Goal: Task Accomplishment & Management: Complete application form

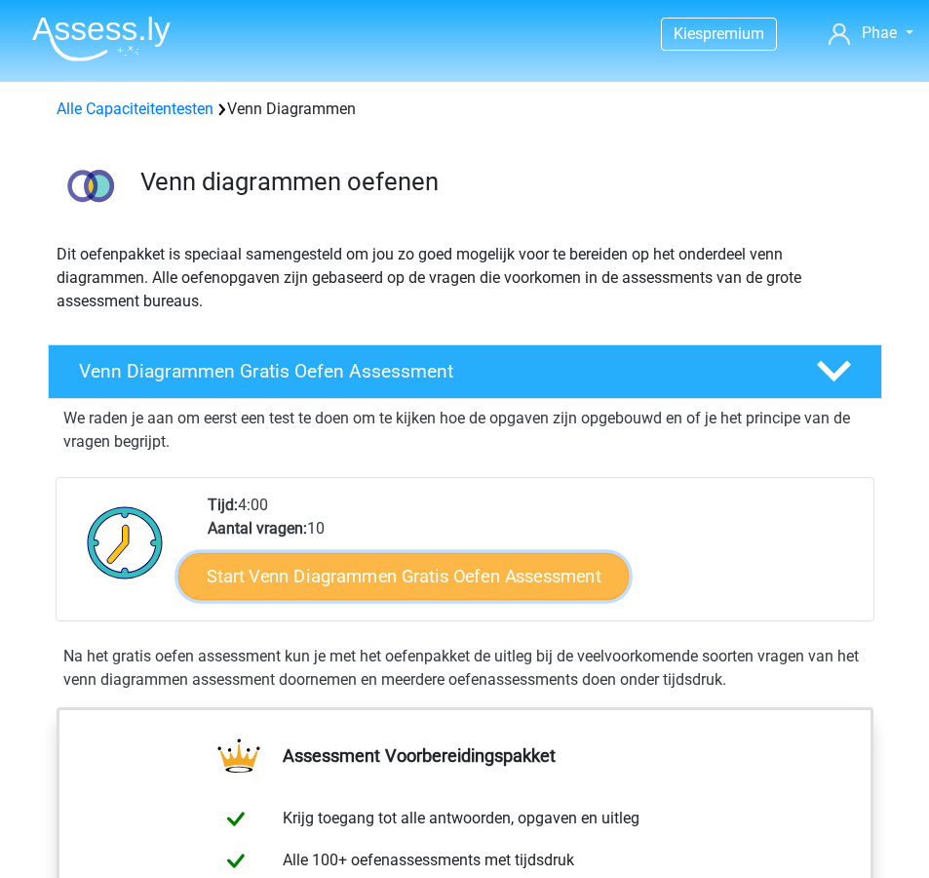
click at [331, 585] on link "Start Venn Diagrammen Gratis Oefen Assessment" at bounding box center [403, 576] width 451 height 47
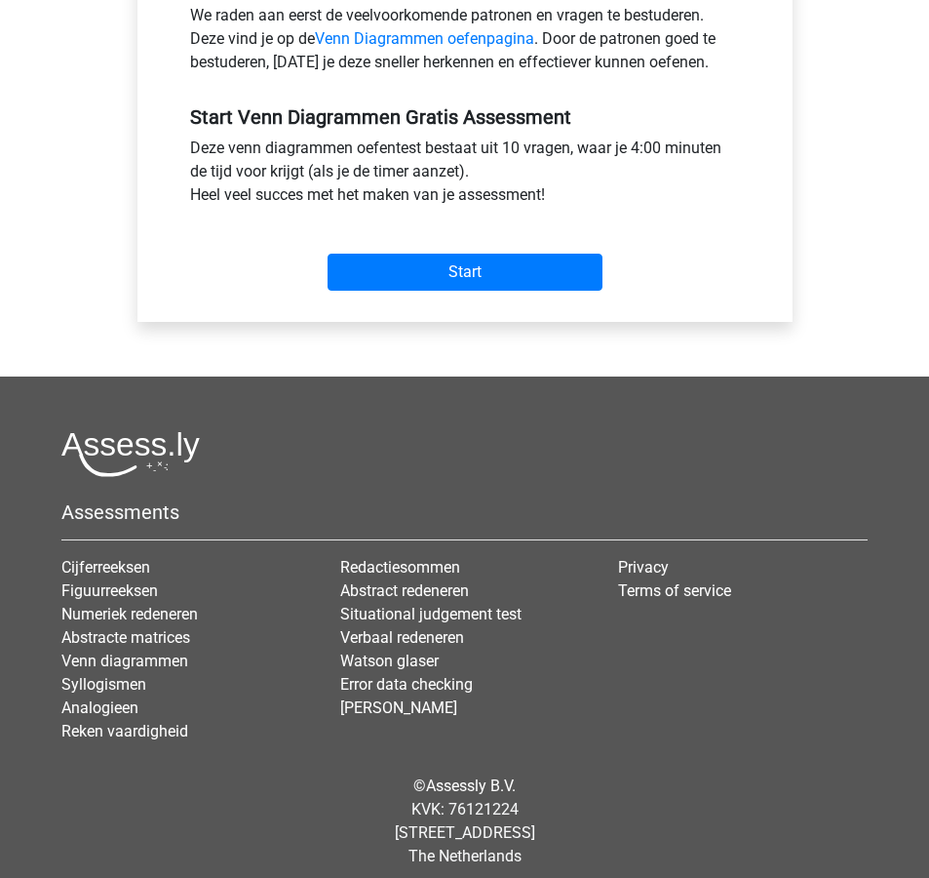
scroll to position [663, 0]
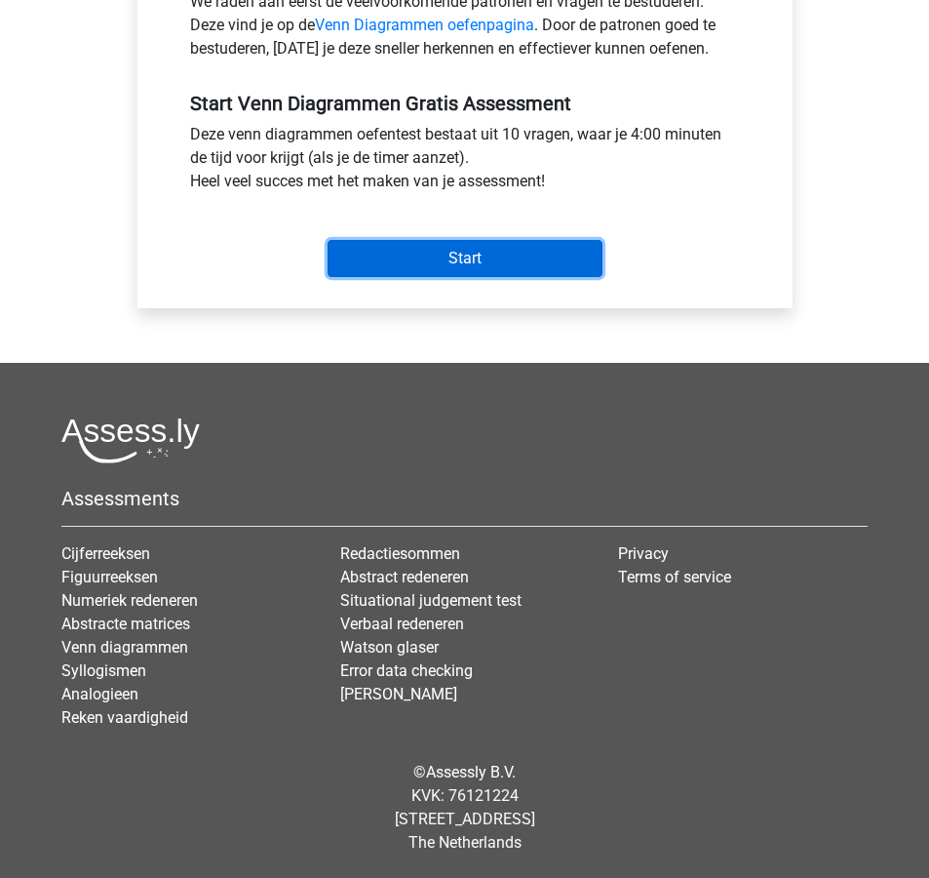
click at [482, 257] on input "Start" at bounding box center [465, 258] width 275 height 37
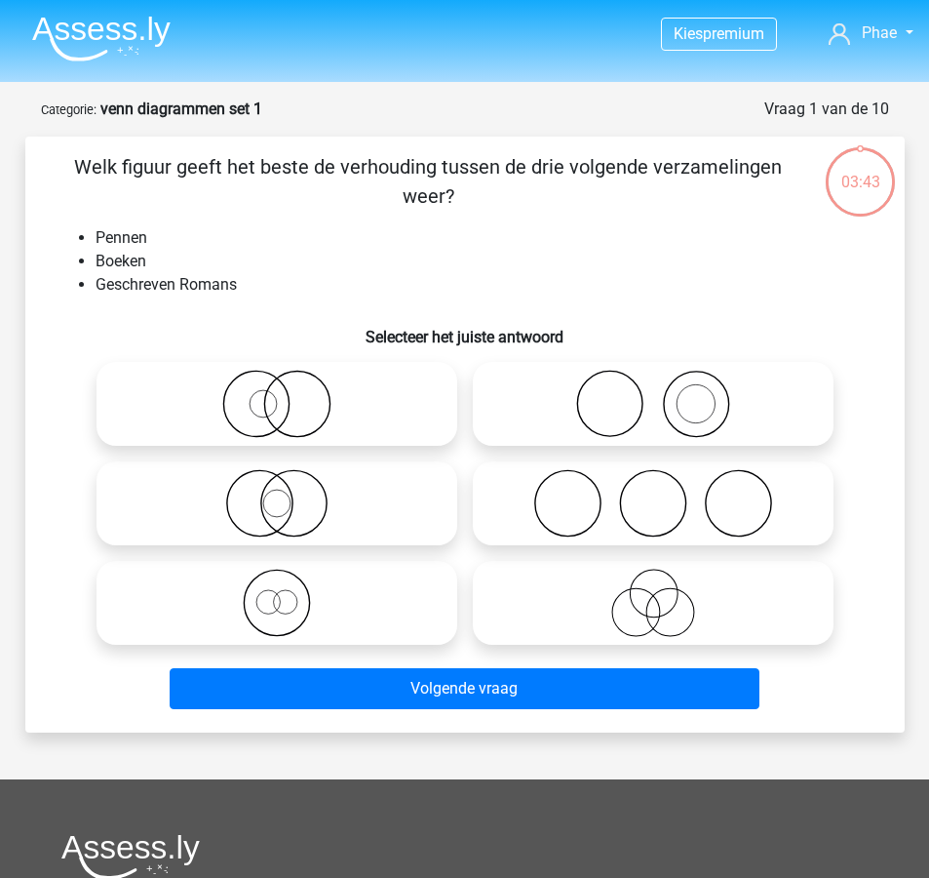
click at [699, 422] on icon at bounding box center [653, 404] width 345 height 68
click at [666, 394] on input "radio" at bounding box center [659, 387] width 13 height 13
radio input "true"
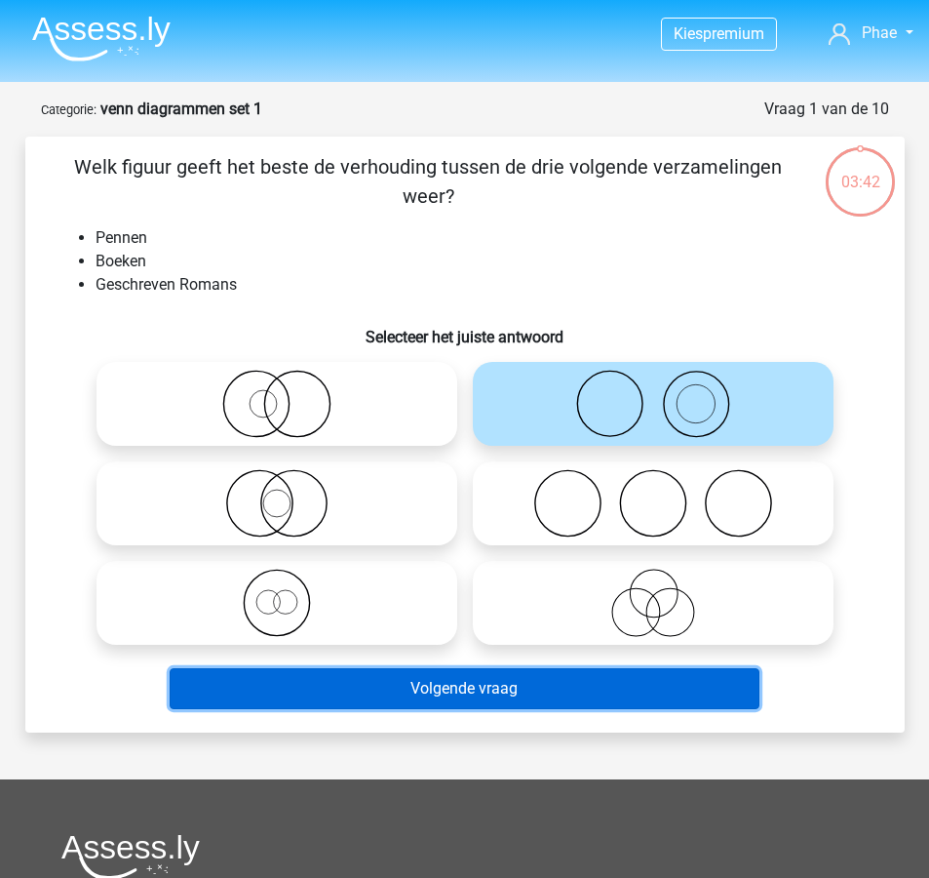
click at [647, 690] on button "Volgende vraag" at bounding box center [465, 688] width 590 height 41
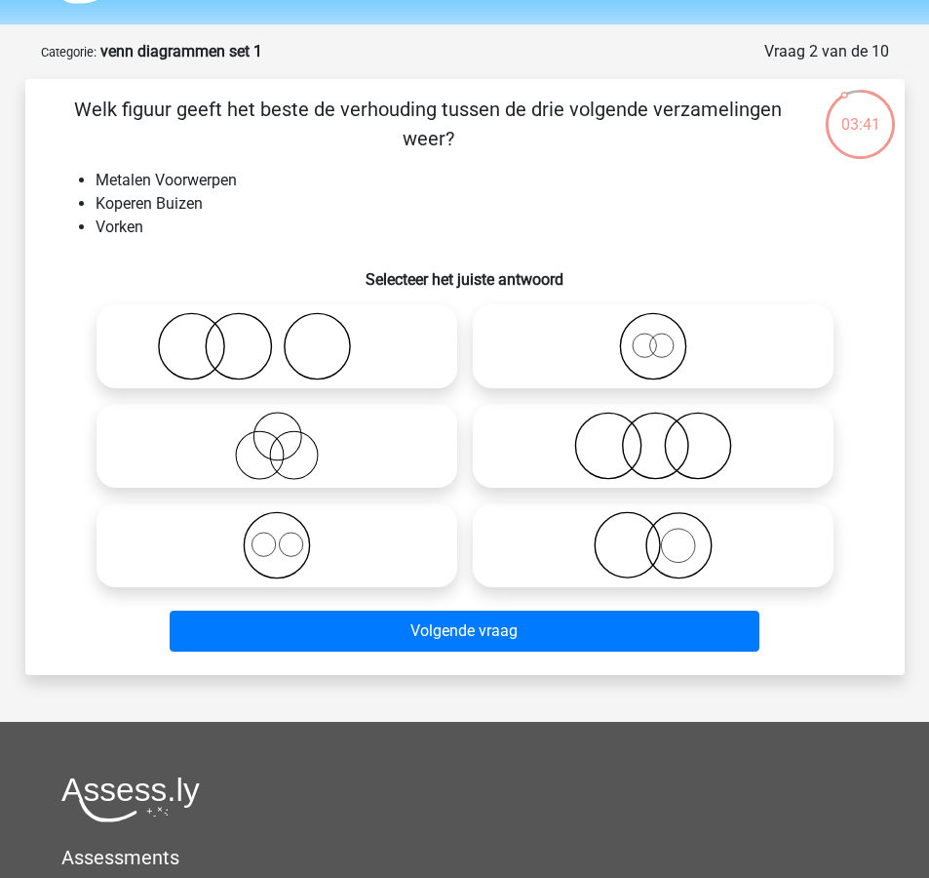
scroll to position [59, 0]
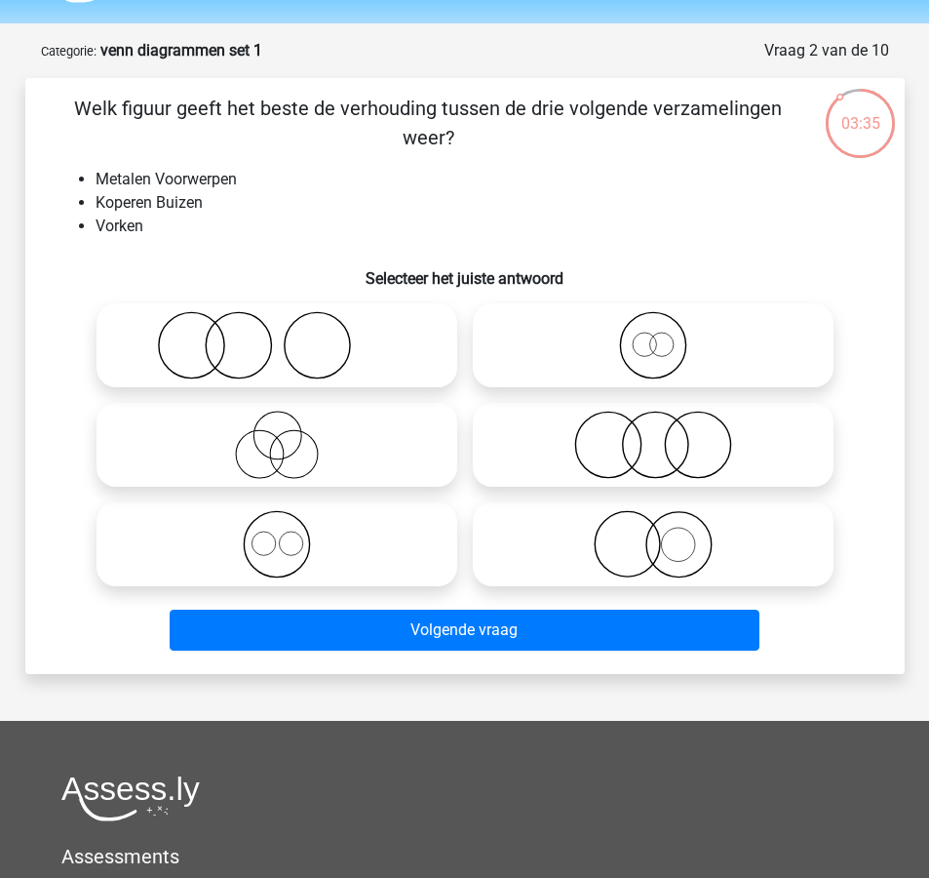
click at [385, 543] on icon at bounding box center [276, 544] width 345 height 68
click at [290, 534] on input "radio" at bounding box center [283, 528] width 13 height 13
radio input "true"
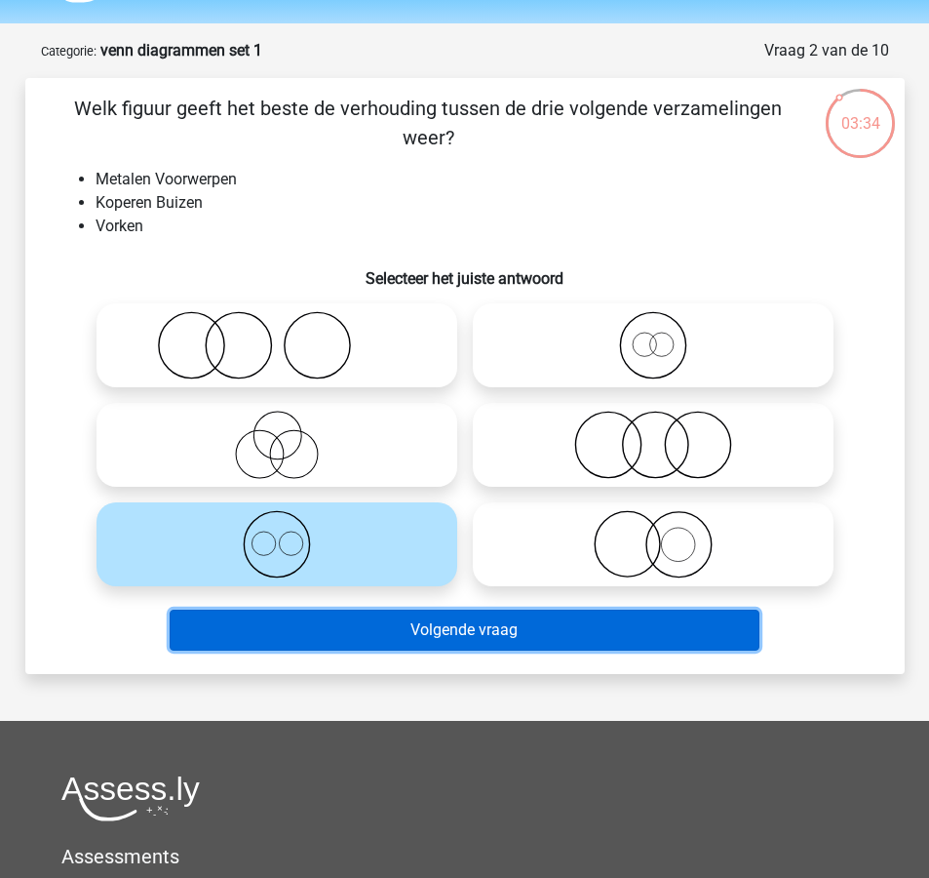
click at [459, 640] on button "Volgende vraag" at bounding box center [465, 629] width 590 height 41
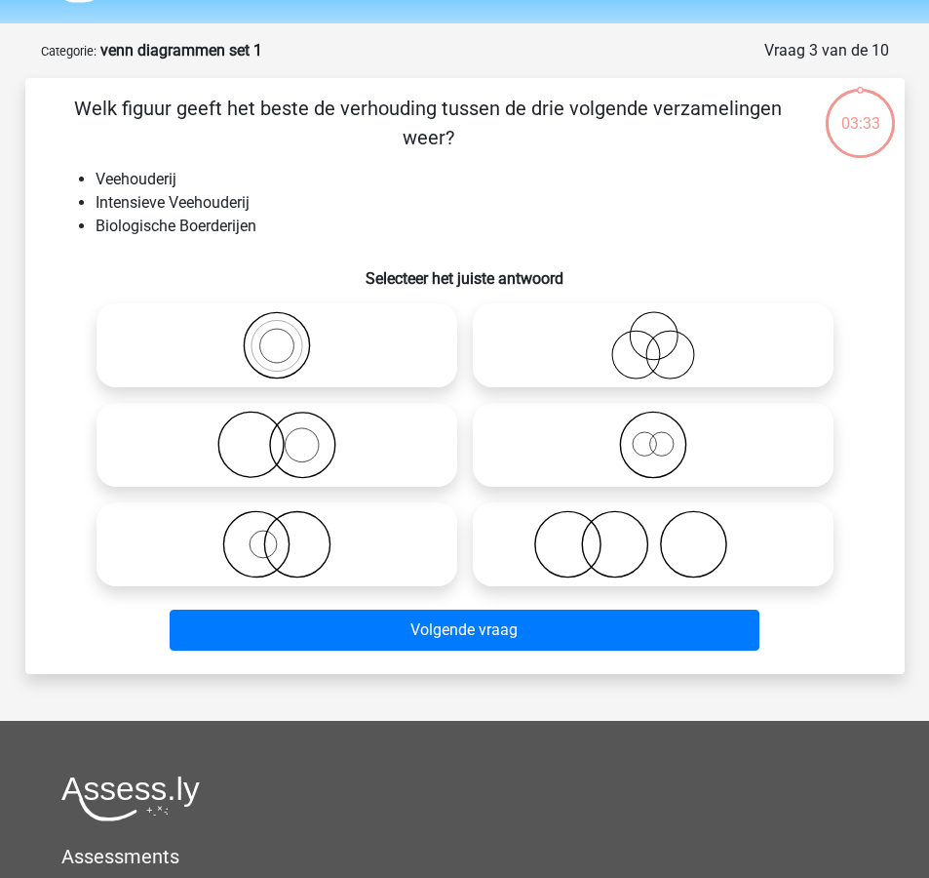
scroll to position [98, 0]
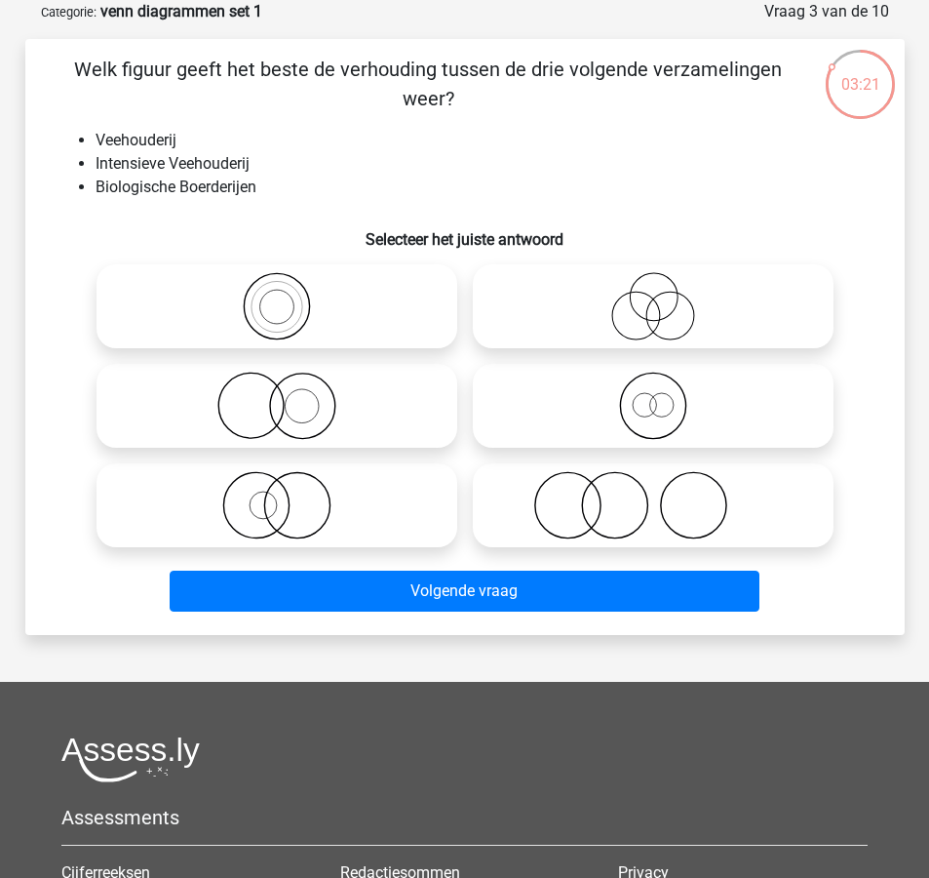
click at [364, 320] on icon at bounding box center [276, 306] width 345 height 68
click at [290, 296] on input "radio" at bounding box center [283, 290] width 13 height 13
radio input "true"
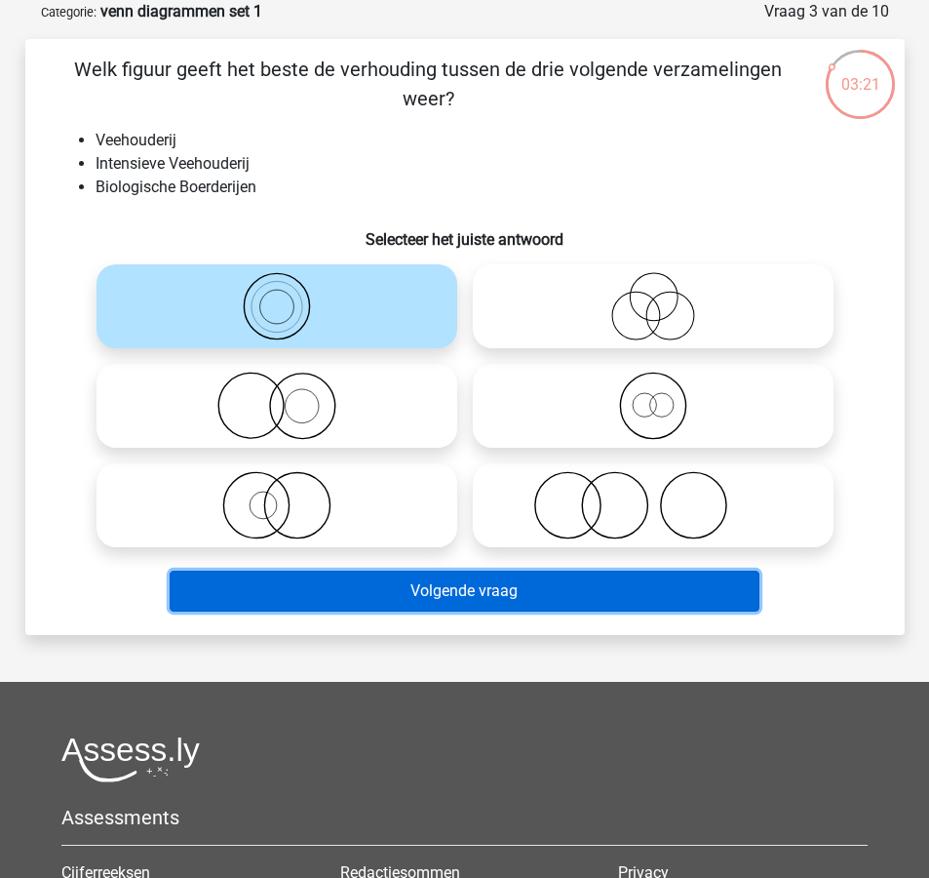
click at [437, 581] on button "Volgende vraag" at bounding box center [465, 590] width 590 height 41
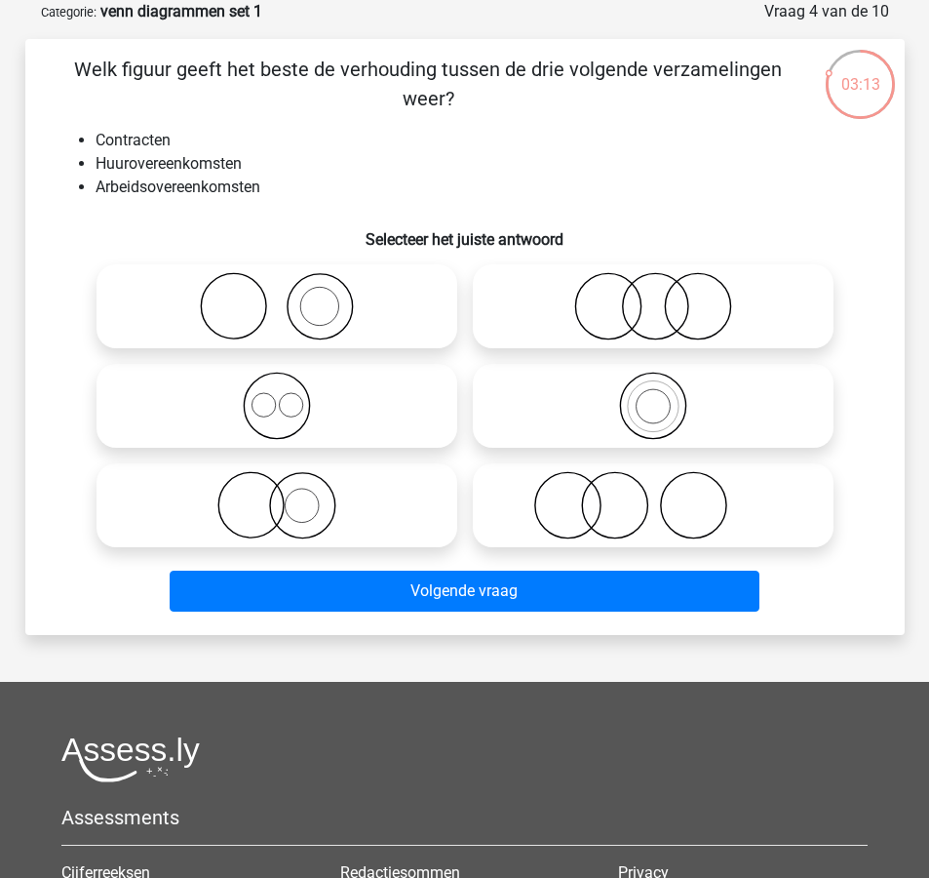
click at [306, 417] on circle at bounding box center [276, 405] width 65 height 65
click at [290, 396] on input "radio" at bounding box center [283, 389] width 13 height 13
radio input "true"
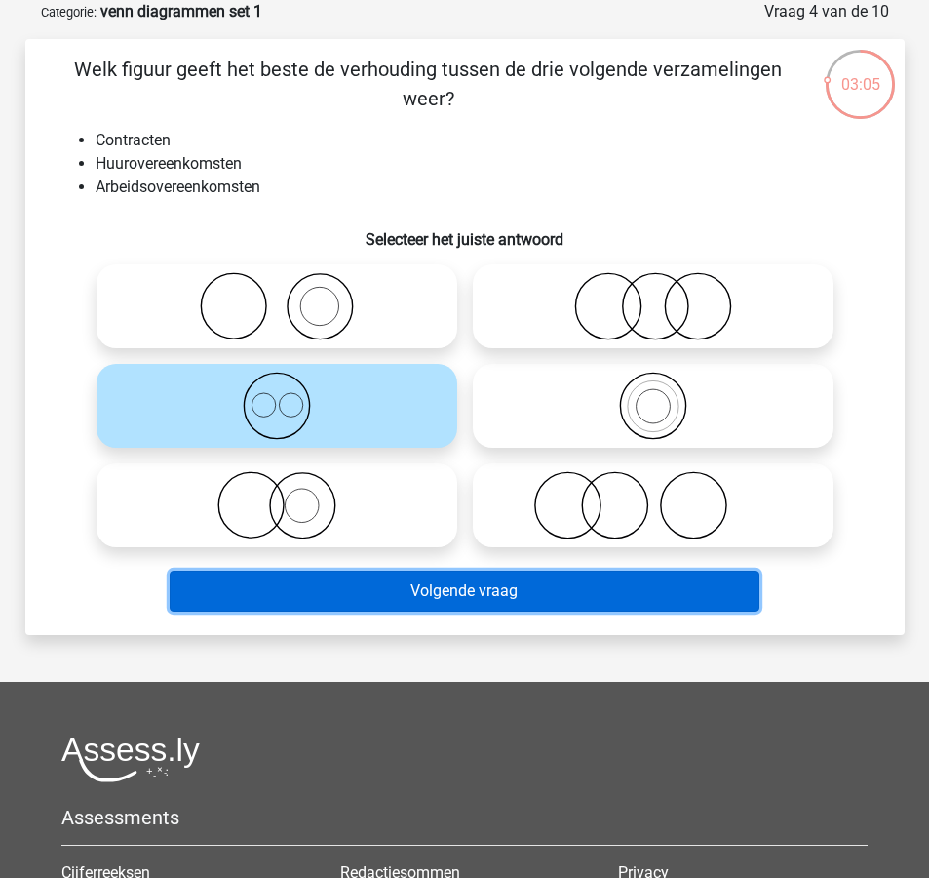
click at [359, 593] on button "Volgende vraag" at bounding box center [465, 590] width 590 height 41
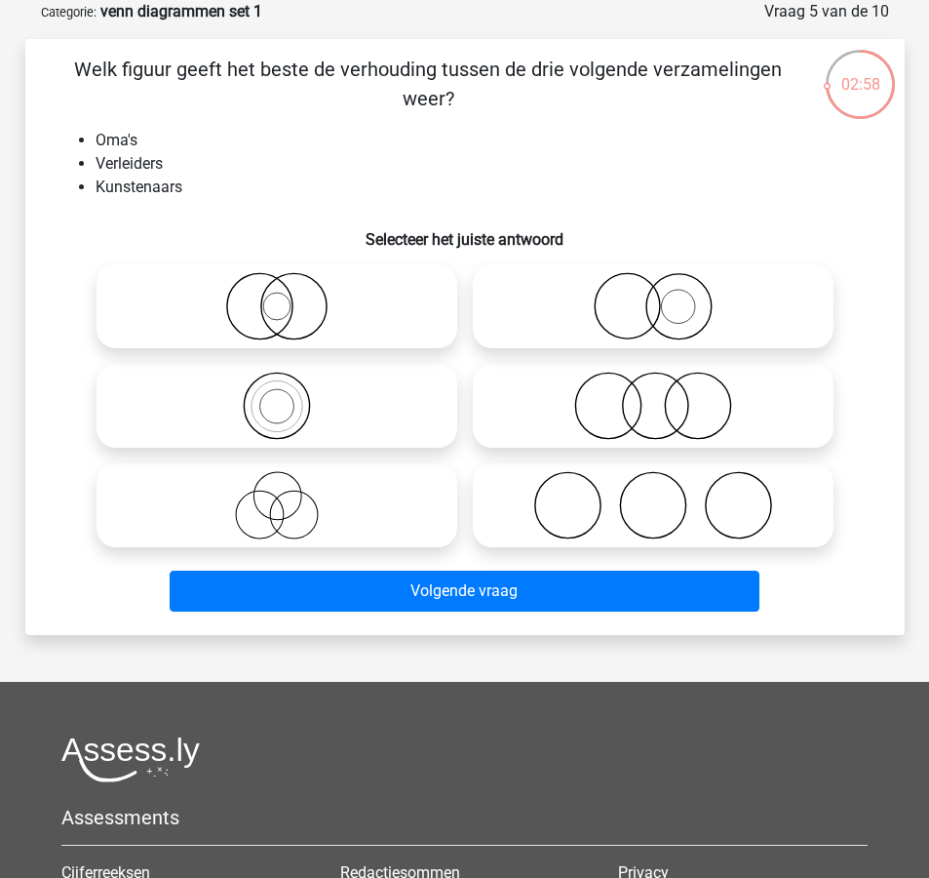
click at [356, 508] on icon at bounding box center [276, 505] width 345 height 68
click at [290, 495] on input "radio" at bounding box center [283, 489] width 13 height 13
radio input "true"
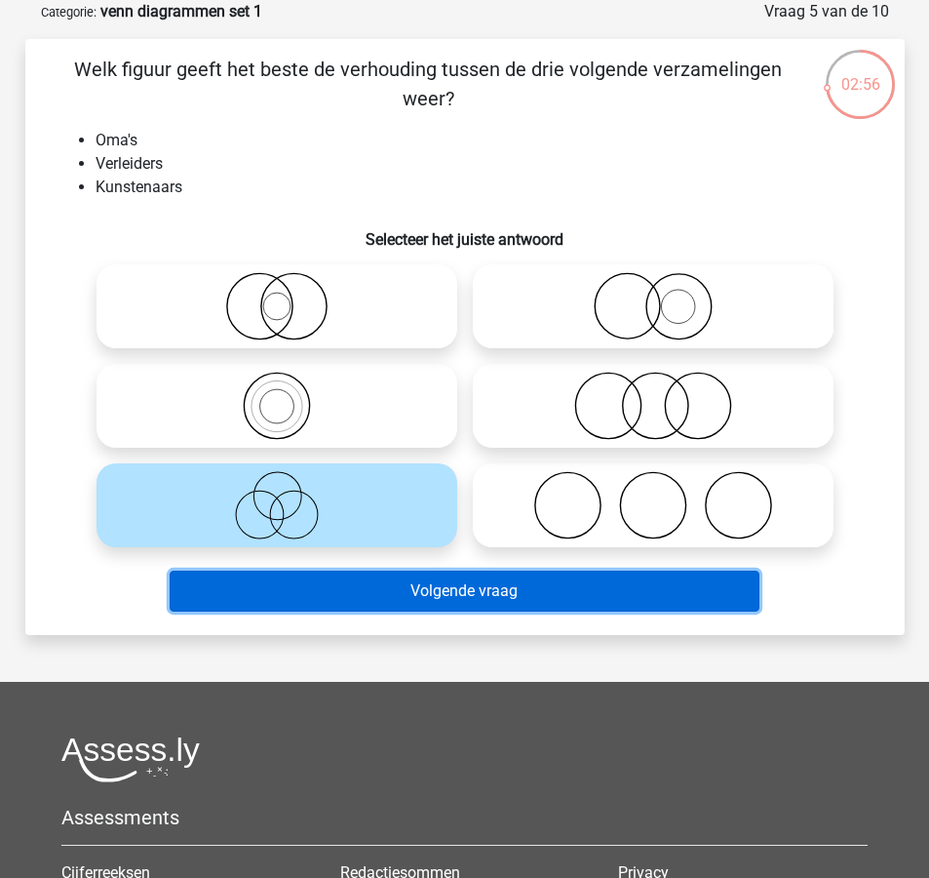
click at [369, 598] on button "Volgende vraag" at bounding box center [465, 590] width 590 height 41
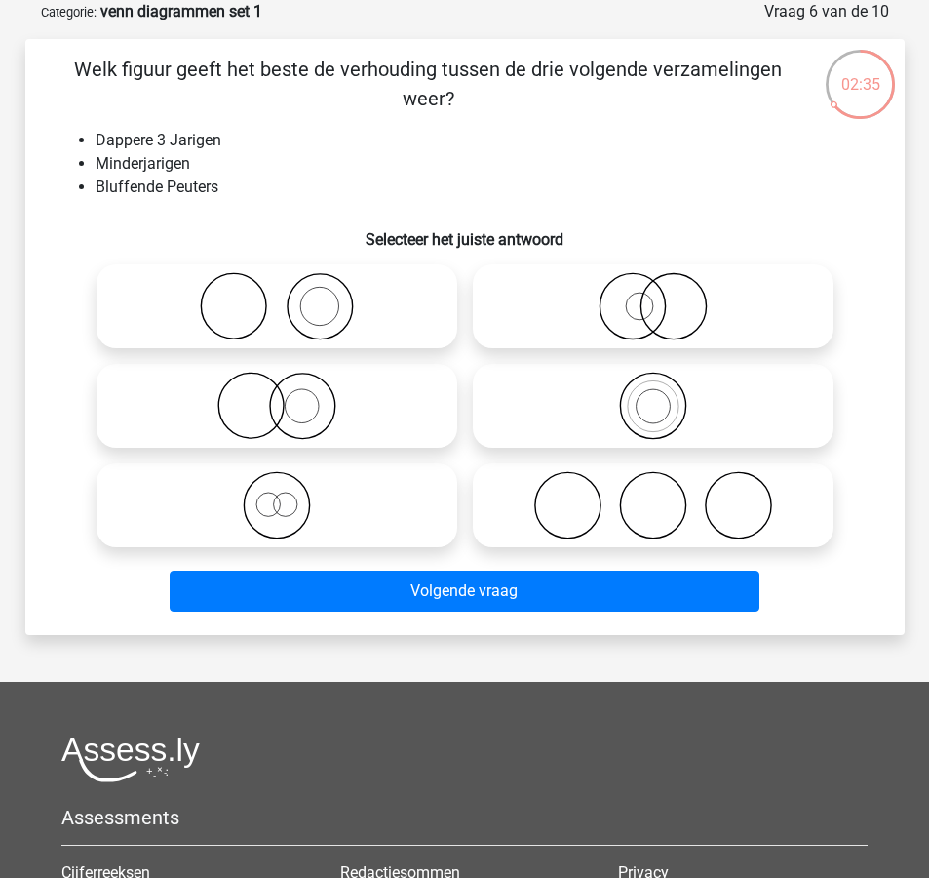
click at [376, 491] on icon at bounding box center [276, 505] width 345 height 68
click at [290, 491] on input "radio" at bounding box center [283, 489] width 13 height 13
radio input "true"
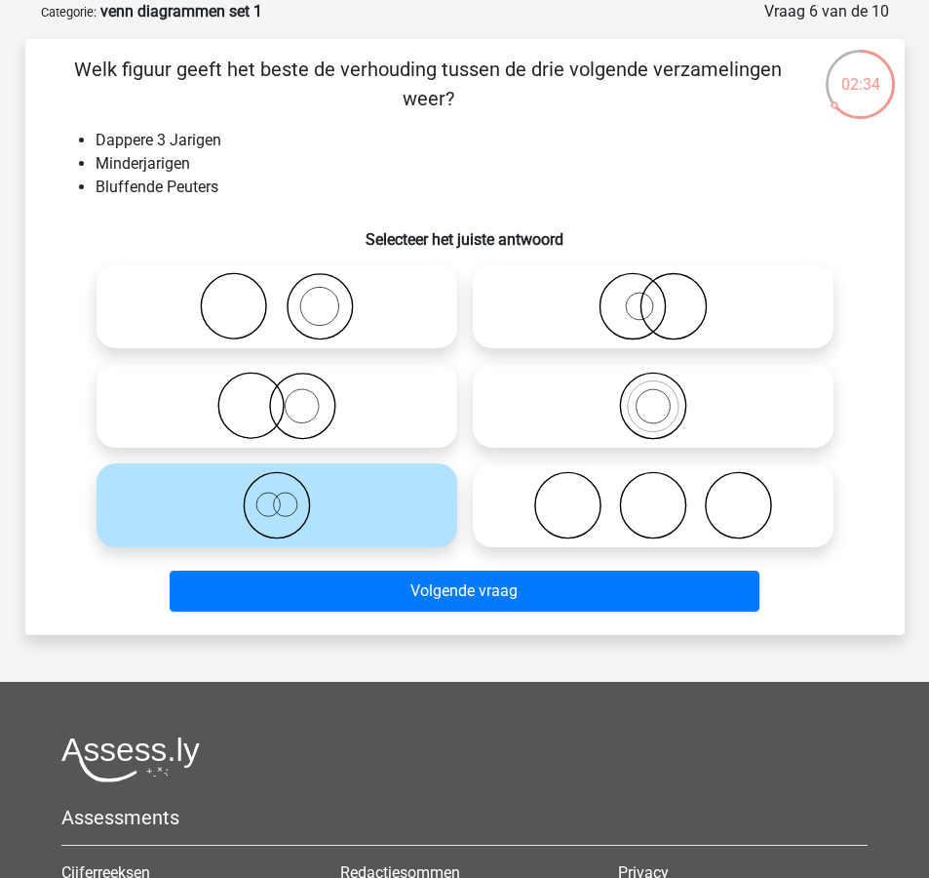
click at [387, 618] on div "Volgende vraag" at bounding box center [465, 594] width 753 height 49
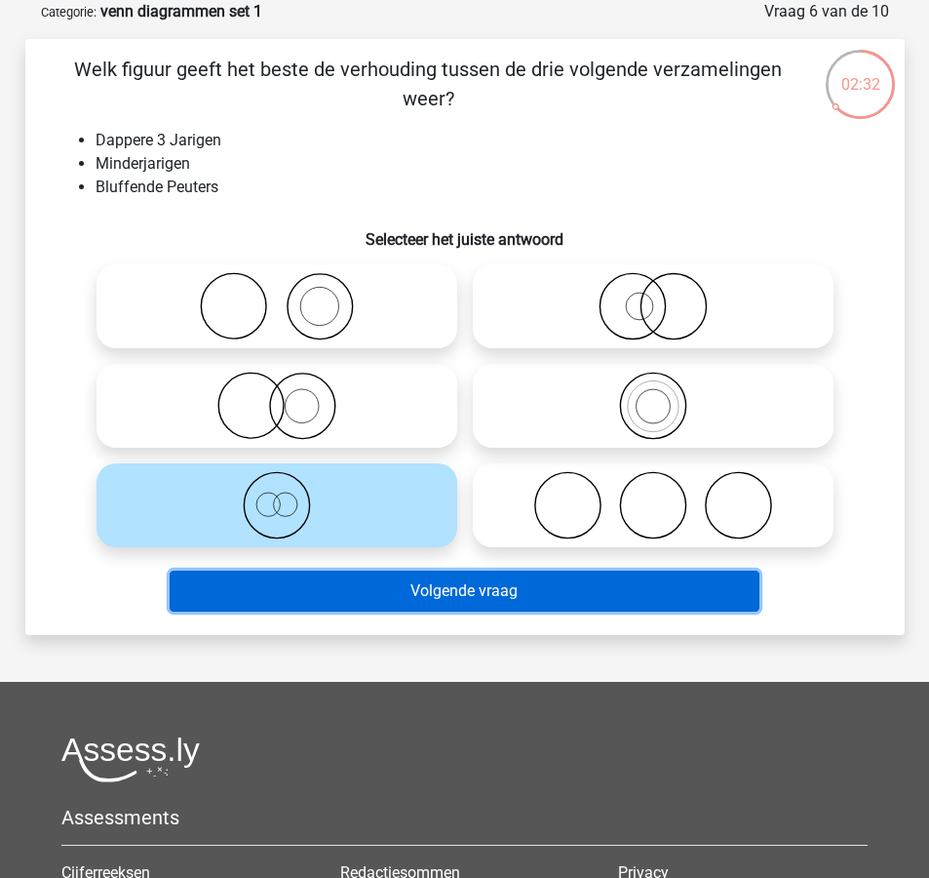
click at [396, 584] on button "Volgende vraag" at bounding box center [465, 590] width 590 height 41
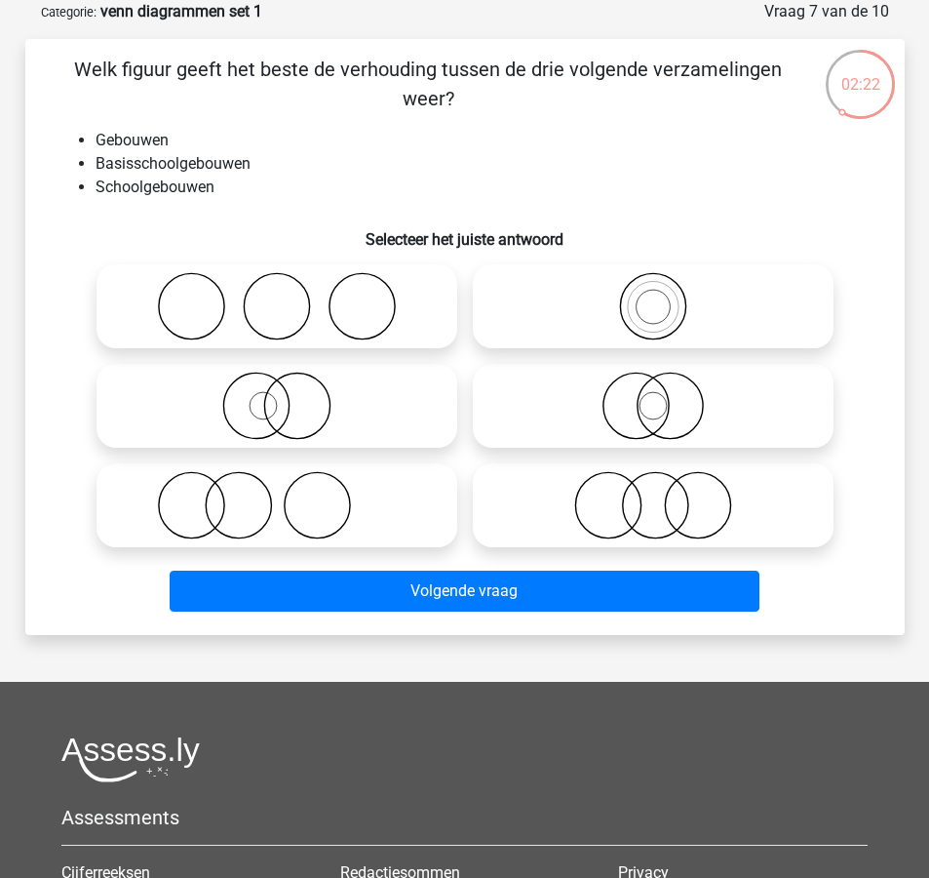
click at [736, 299] on icon at bounding box center [653, 306] width 345 height 68
click at [666, 296] on input "radio" at bounding box center [659, 290] width 13 height 13
radio input "true"
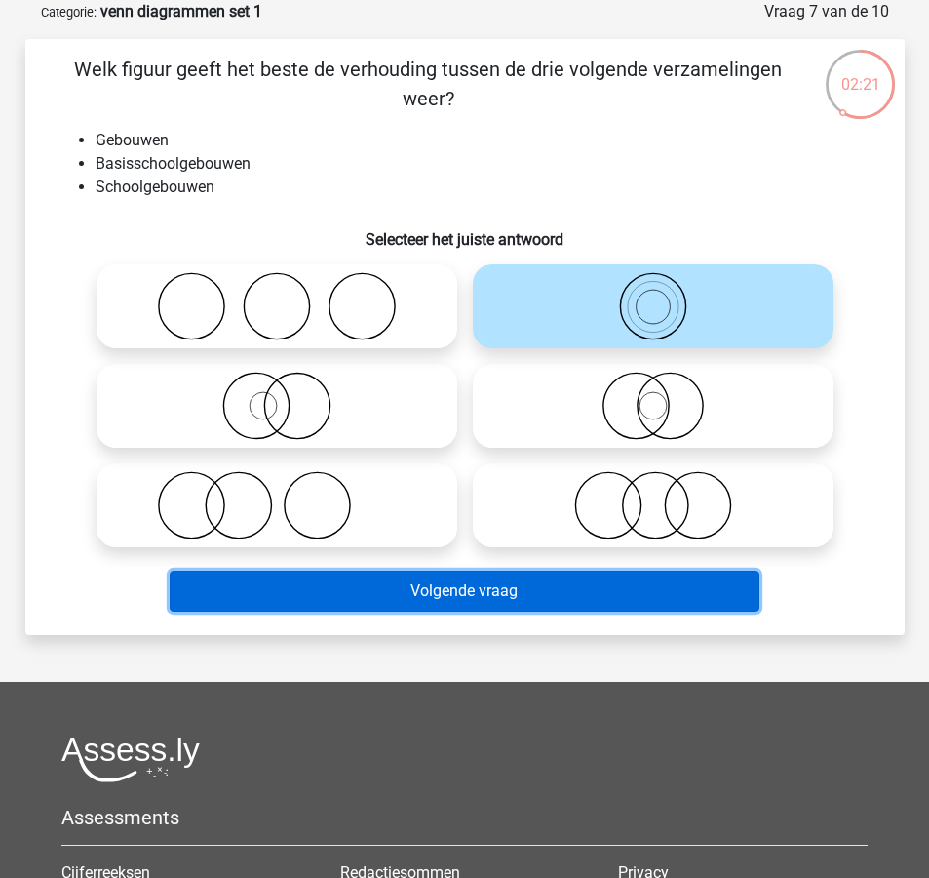
click at [681, 607] on button "Volgende vraag" at bounding box center [465, 590] width 590 height 41
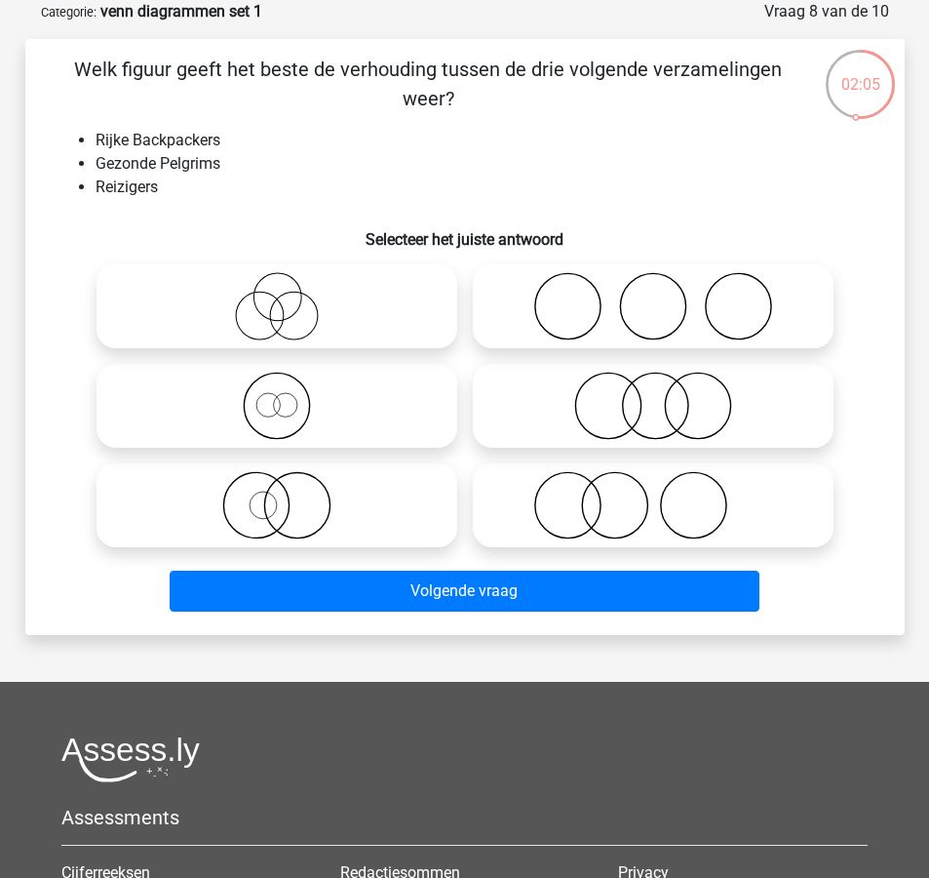
click at [419, 328] on icon at bounding box center [276, 306] width 345 height 68
click at [290, 296] on input "radio" at bounding box center [283, 290] width 13 height 13
radio input "true"
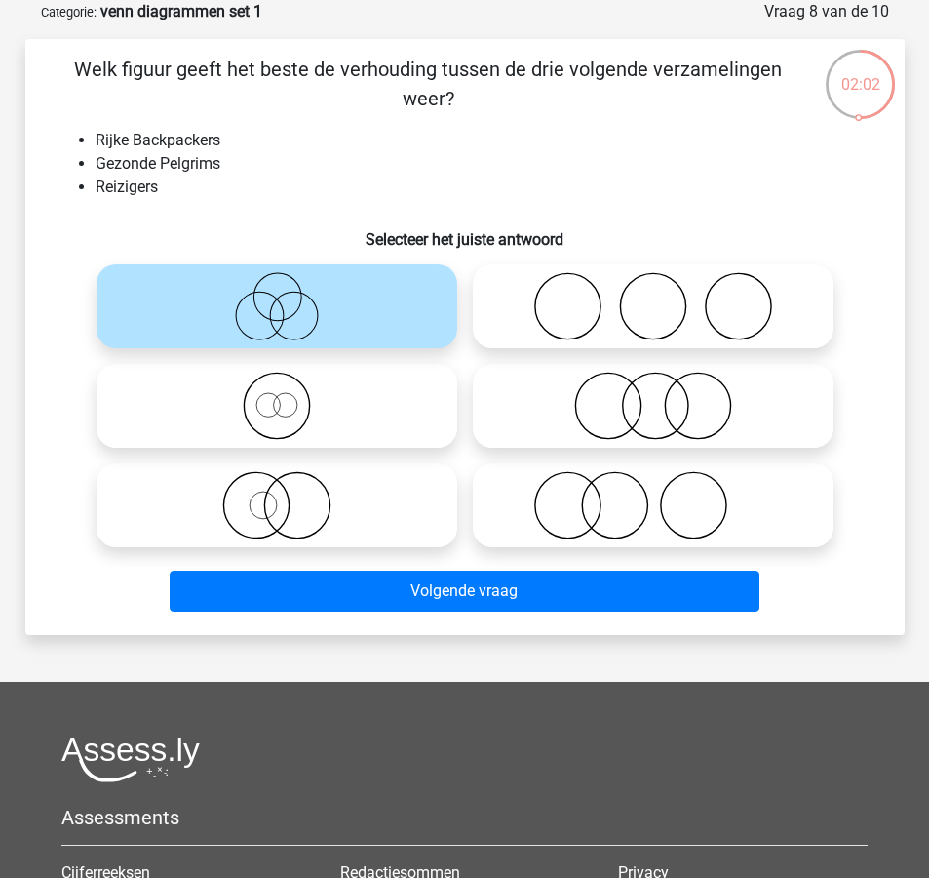
click at [611, 438] on circle at bounding box center [607, 405] width 65 height 65
click at [653, 396] on input "radio" at bounding box center [659, 389] width 13 height 13
radio input "true"
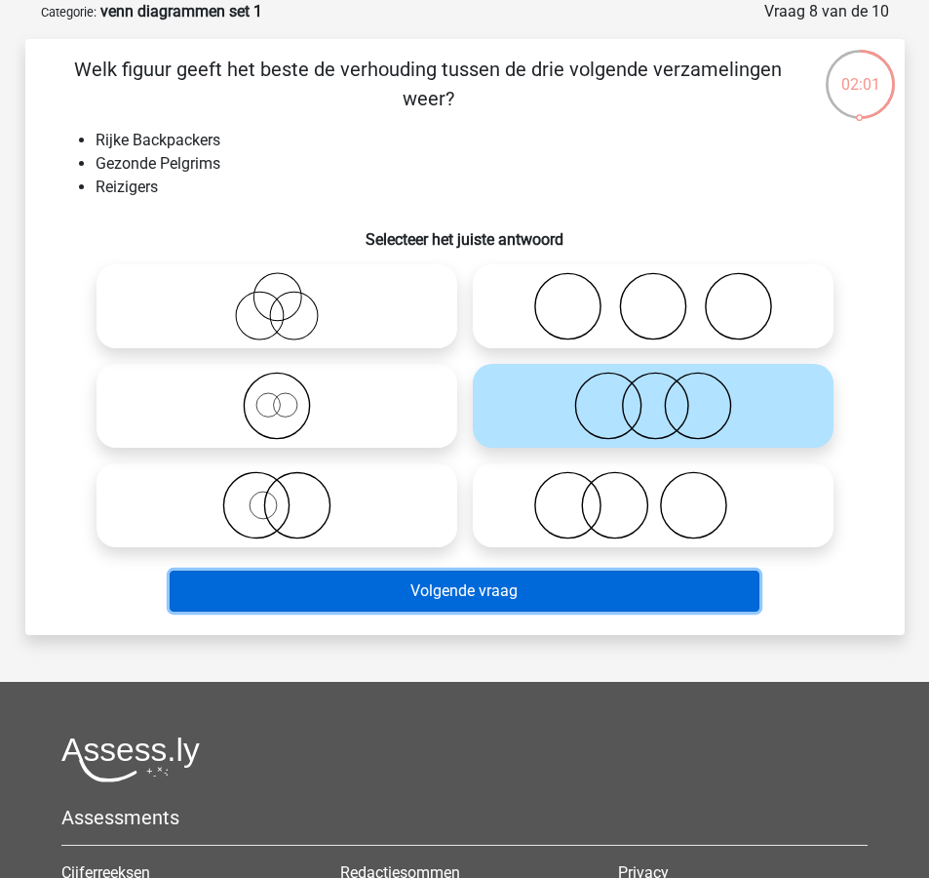
click at [582, 604] on button "Volgende vraag" at bounding box center [465, 590] width 590 height 41
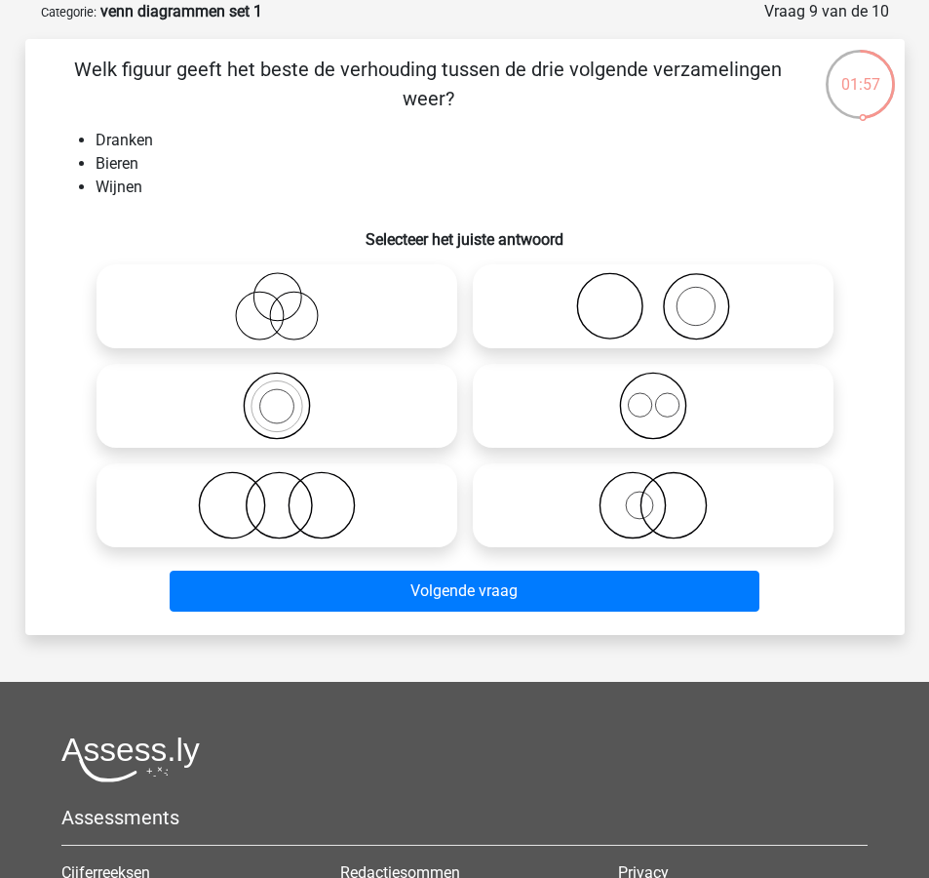
click at [611, 422] on icon at bounding box center [653, 406] width 345 height 68
click at [653, 396] on input "radio" at bounding box center [659, 389] width 13 height 13
radio input "true"
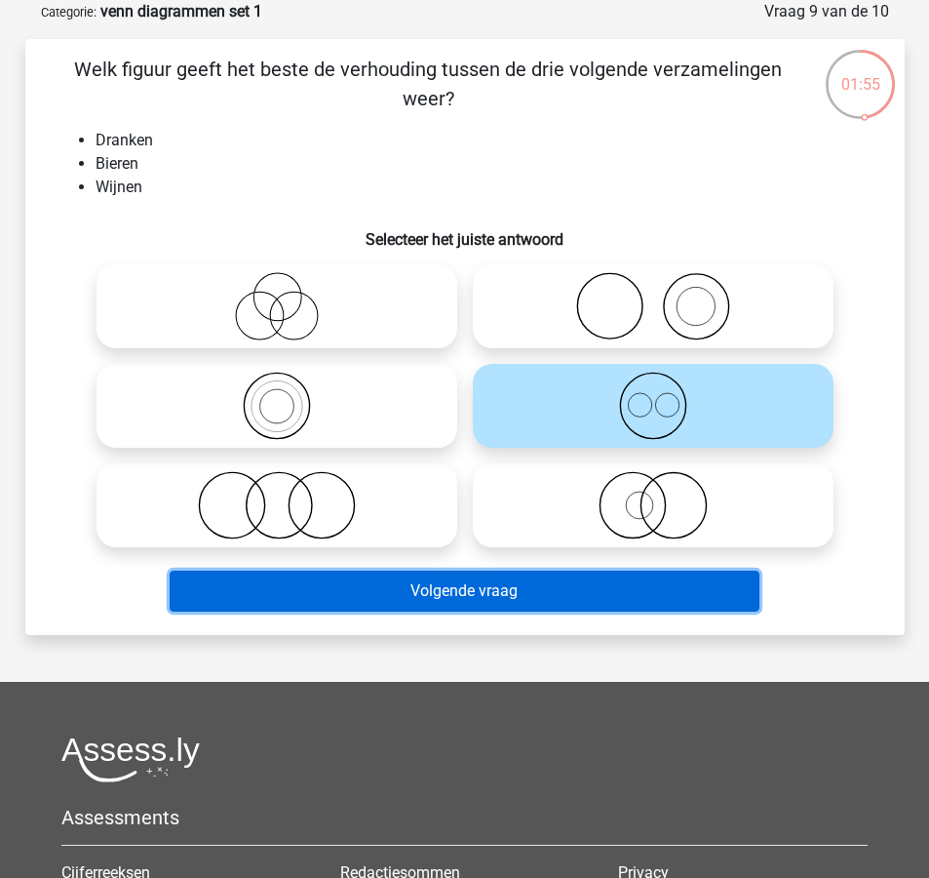
click at [581, 581] on button "Volgende vraag" at bounding box center [465, 590] width 590 height 41
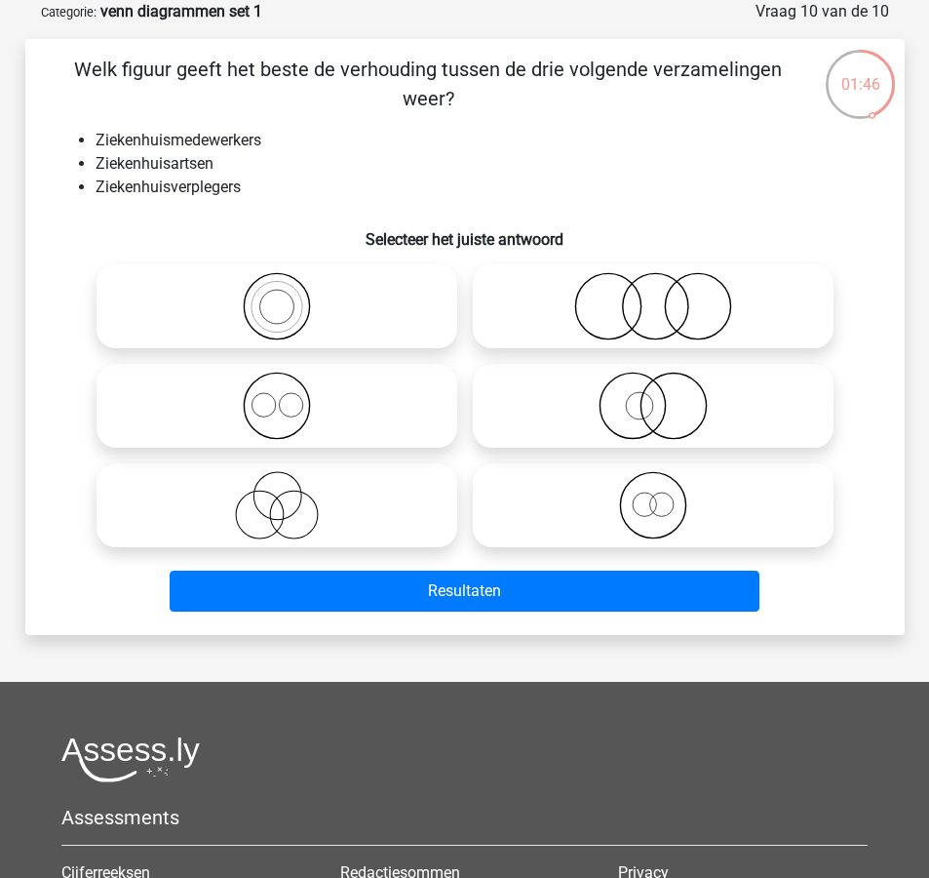
click at [389, 393] on icon at bounding box center [276, 406] width 345 height 68
click at [290, 393] on input "radio" at bounding box center [283, 389] width 13 height 13
radio input "true"
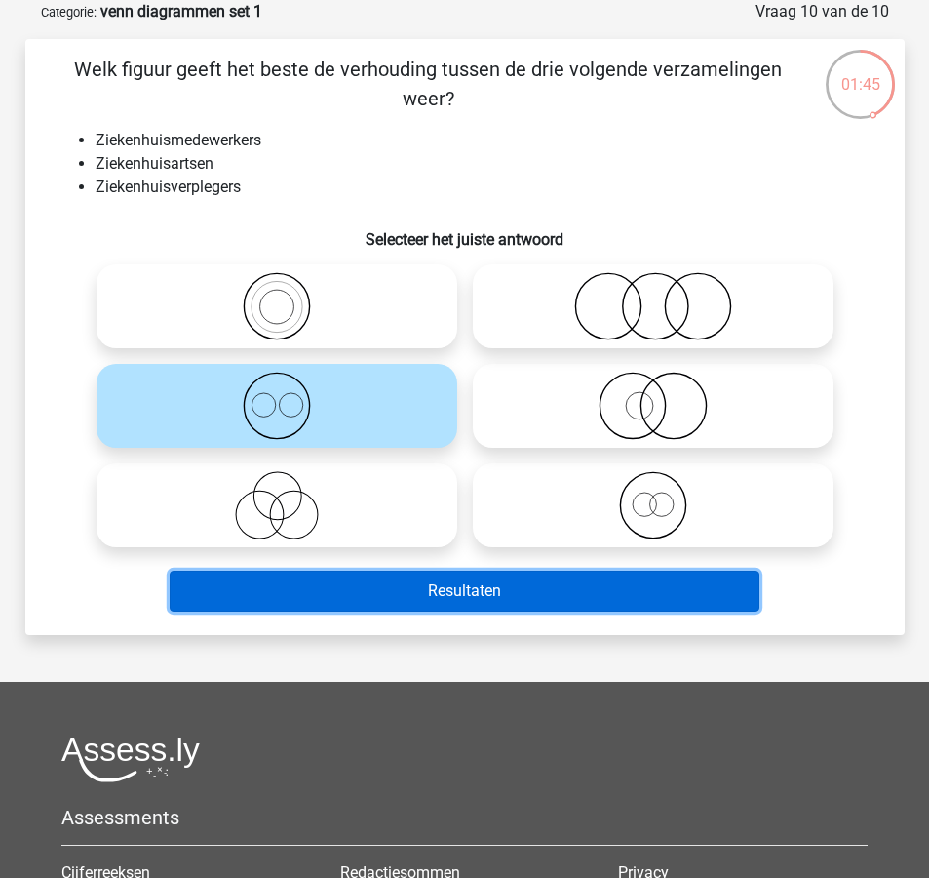
click at [476, 577] on button "Resultaten" at bounding box center [465, 590] width 590 height 41
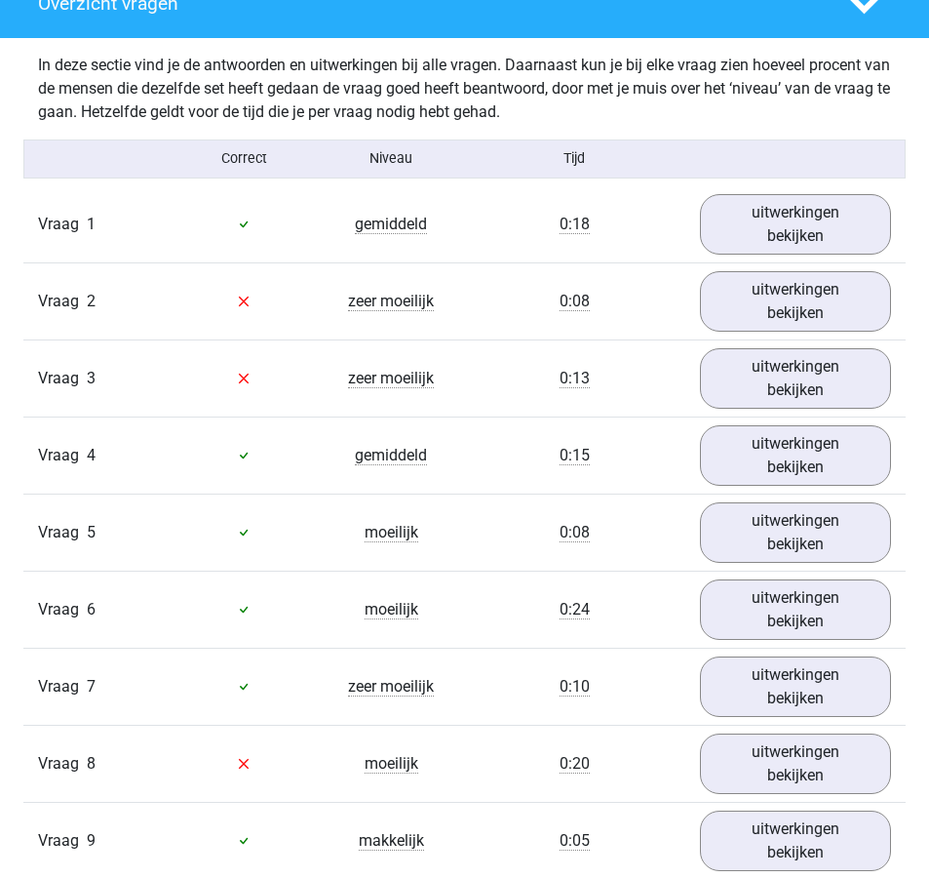
scroll to position [1499, 0]
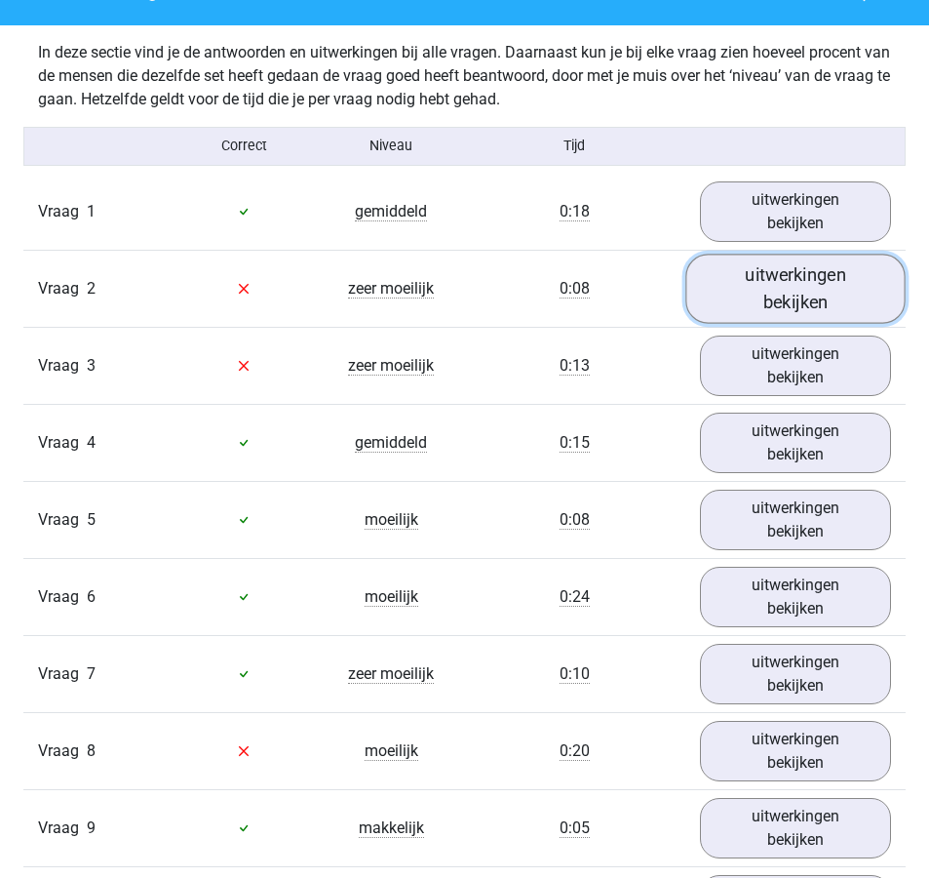
click at [784, 308] on link "uitwerkingen bekijken" at bounding box center [796, 288] width 220 height 69
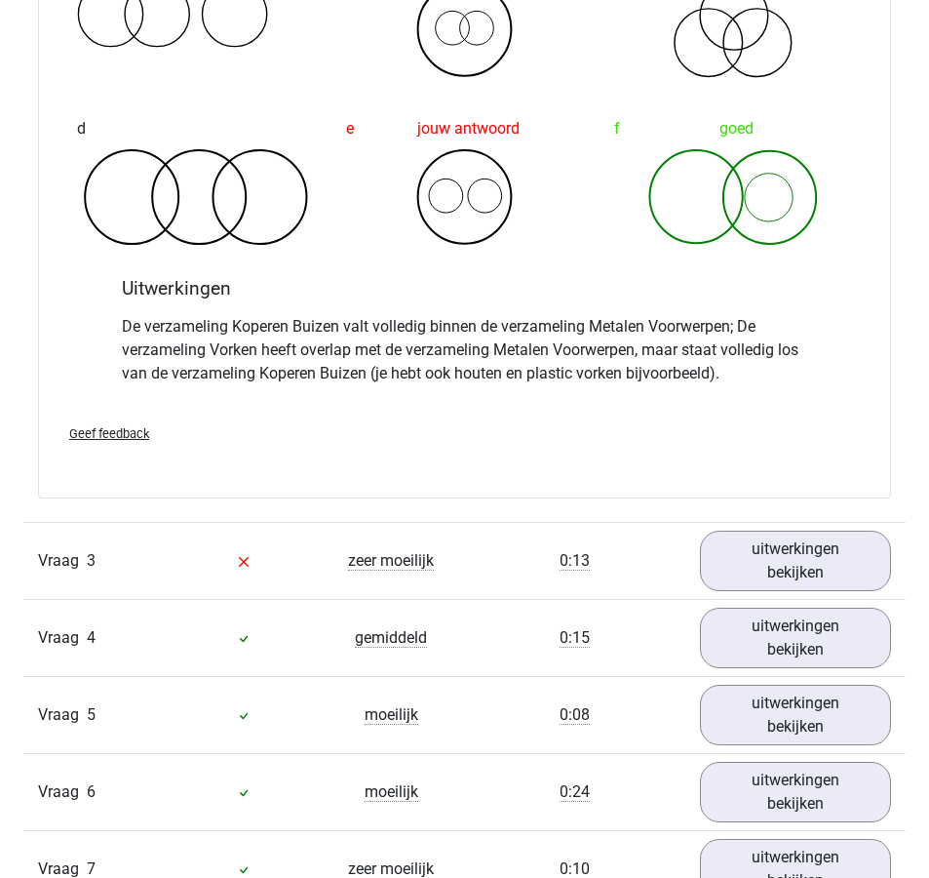
scroll to position [2114, 0]
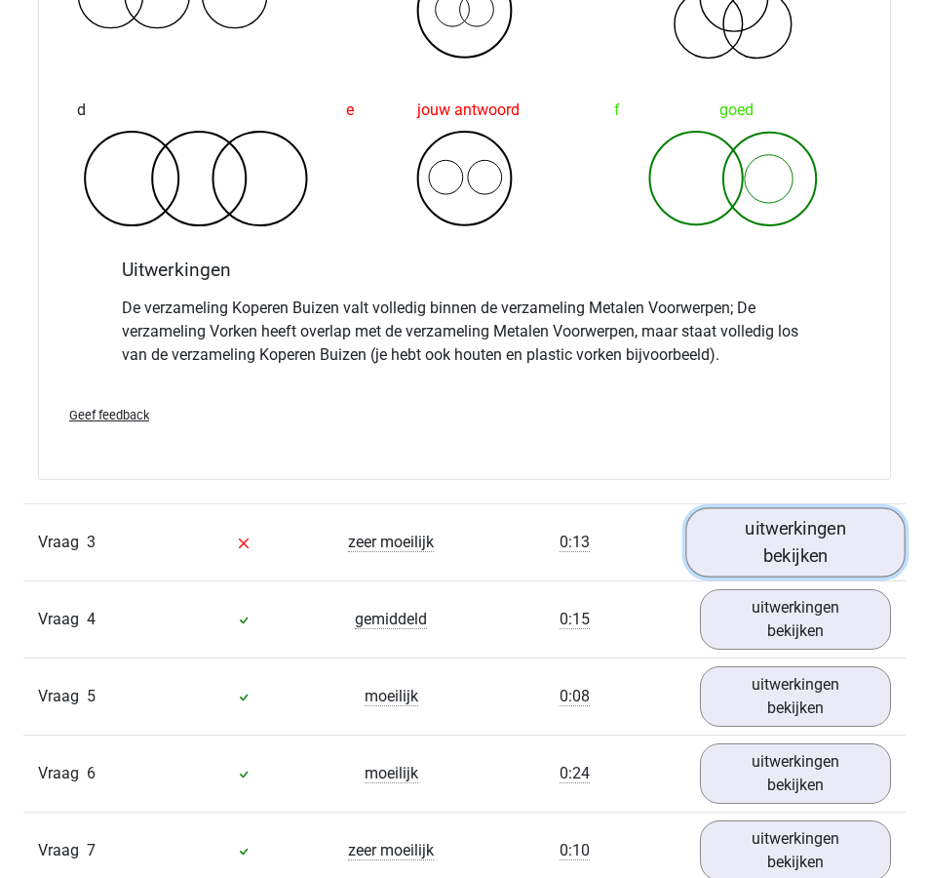
click at [783, 548] on link "uitwerkingen bekijken" at bounding box center [796, 541] width 220 height 69
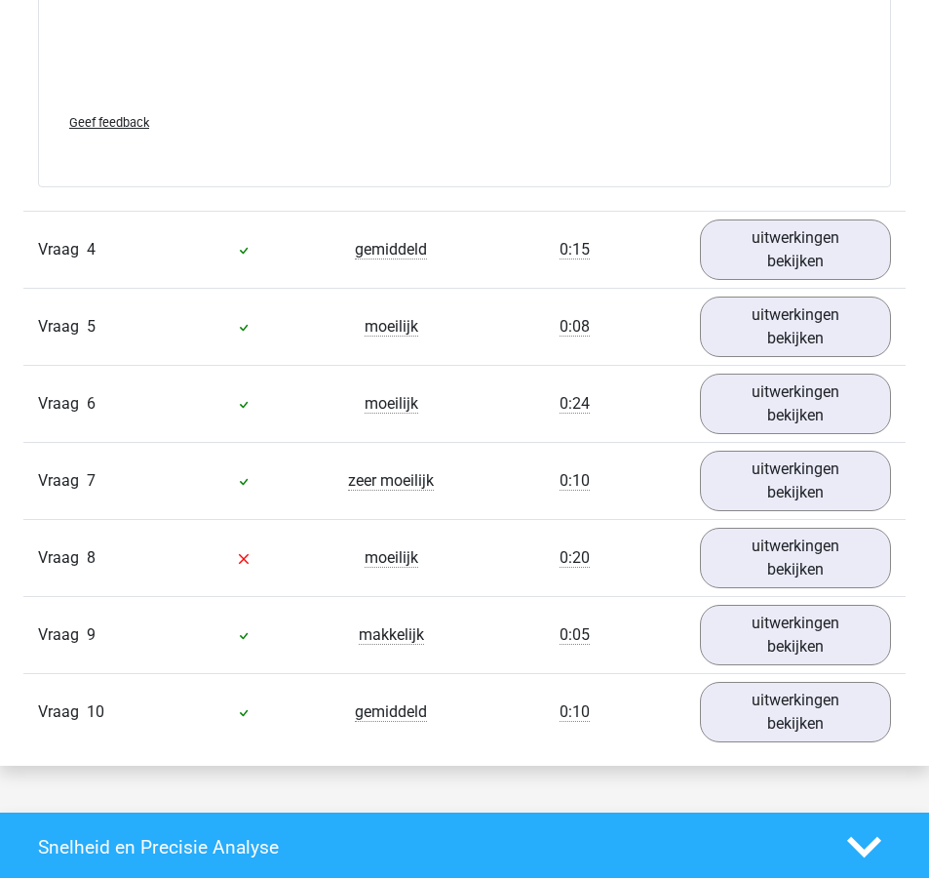
scroll to position [3755, 0]
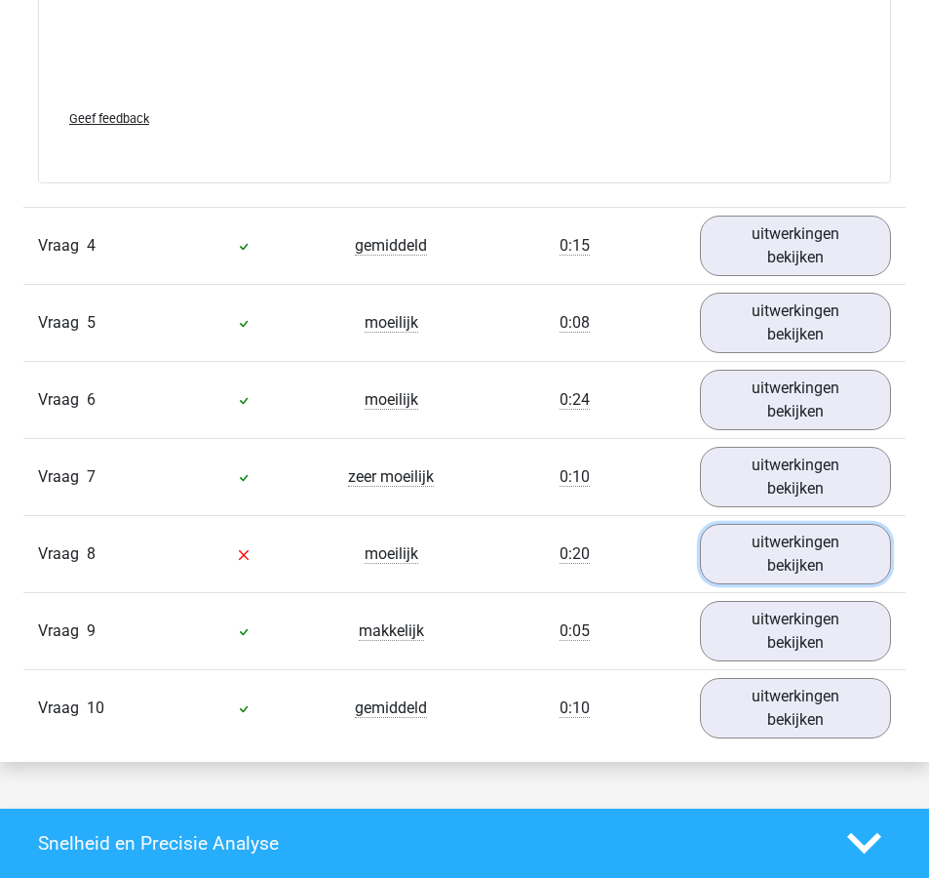
click at [783, 548] on link "uitwerkingen bekijken" at bounding box center [795, 554] width 191 height 60
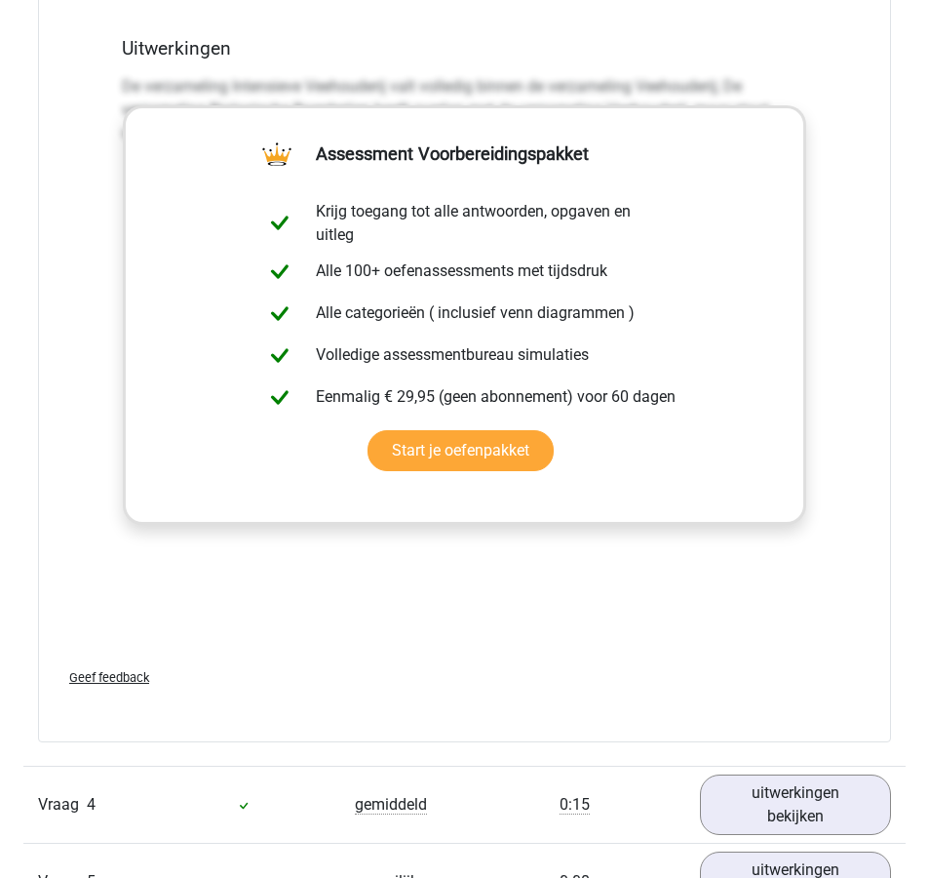
scroll to position [3118, 0]
